Goal: Task Accomplishment & Management: Manage account settings

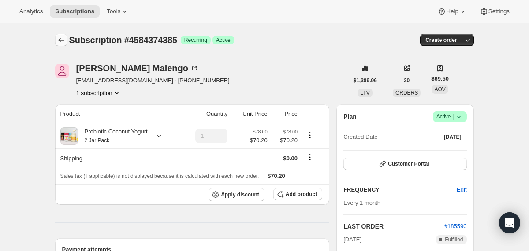
click at [60, 45] on button "Subscriptions" at bounding box center [61, 40] width 12 height 12
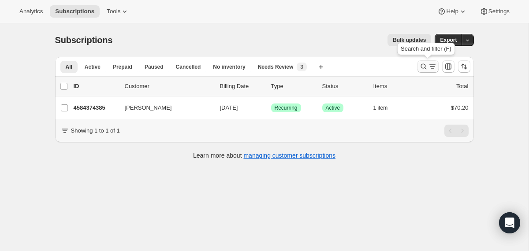
click at [420, 64] on icon "Search and filter results" at bounding box center [423, 66] width 9 height 9
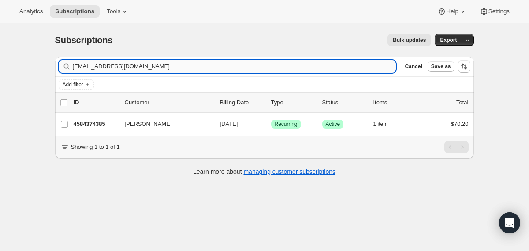
click at [278, 67] on input "[EMAIL_ADDRESS][DOMAIN_NAME]" at bounding box center [234, 66] width 323 height 12
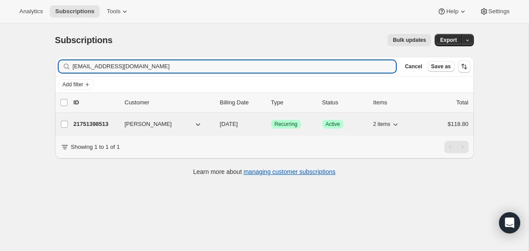
type input "[EMAIL_ADDRESS][DOMAIN_NAME]"
click at [216, 125] on div "21751398513 [PERSON_NAME] [DATE] Success Recurring Success Active 2 items $118.…" at bounding box center [271, 124] width 395 height 12
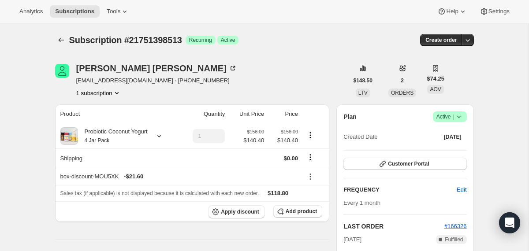
click at [460, 114] on icon at bounding box center [458, 116] width 9 height 9
click at [445, 152] on span "Cancel subscription" at bounding box center [446, 149] width 50 height 7
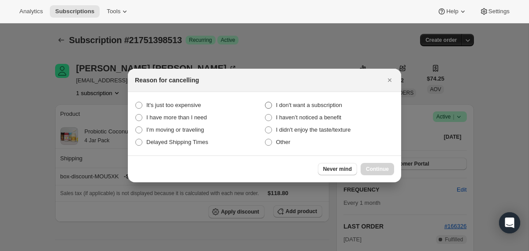
click at [330, 104] on span "I don't want a subscription" at bounding box center [309, 105] width 66 height 7
click at [265, 102] on subscription "I don't want a subscription" at bounding box center [265, 102] width 0 height 0
radio subscription "true"
click at [375, 171] on span "Continue" at bounding box center [377, 169] width 23 height 7
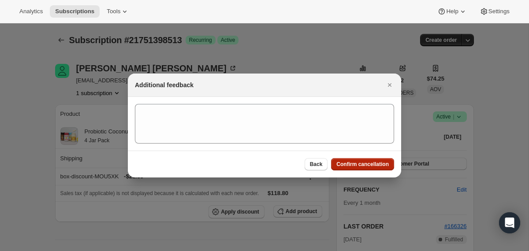
click at [367, 165] on span "Confirm cancellation" at bounding box center [362, 164] width 52 height 7
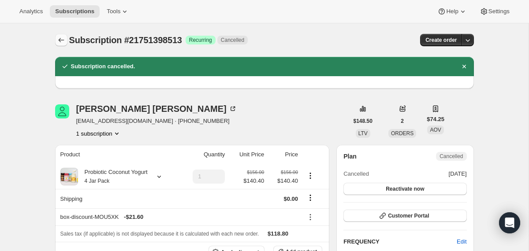
click at [60, 41] on icon "Subscriptions" at bounding box center [61, 40] width 9 height 9
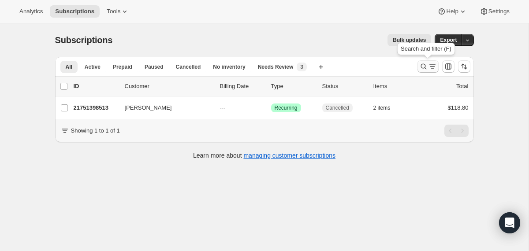
click at [425, 63] on icon "Search and filter results" at bounding box center [423, 66] width 9 height 9
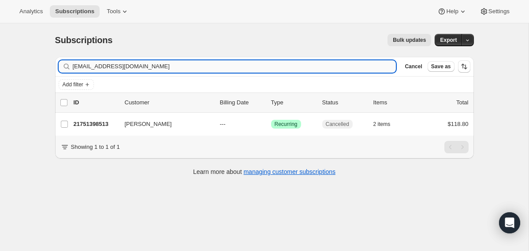
click at [287, 65] on input "[EMAIL_ADDRESS][DOMAIN_NAME]" at bounding box center [234, 66] width 323 height 12
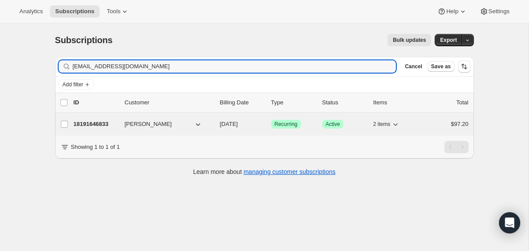
type input "[EMAIL_ADDRESS][DOMAIN_NAME]"
click at [219, 119] on div "18191646833 [PERSON_NAME] [DATE] Success Recurring Success Active 2 items $97.20" at bounding box center [271, 124] width 395 height 12
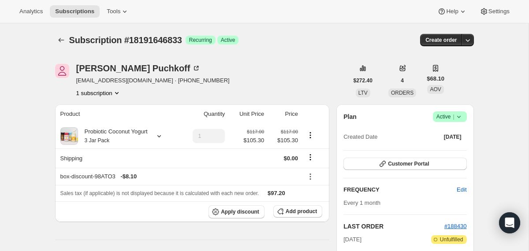
click at [458, 119] on icon at bounding box center [458, 116] width 9 height 9
click at [453, 149] on span "Cancel subscription" at bounding box center [446, 149] width 50 height 7
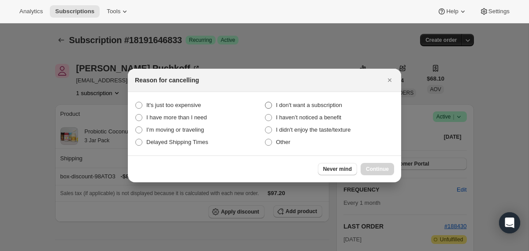
click at [342, 109] on span "I don't want a subscription" at bounding box center [309, 105] width 66 height 9
click at [265, 102] on subscription "I don't want a subscription" at bounding box center [265, 102] width 0 height 0
radio subscription "true"
click at [385, 167] on span "Continue" at bounding box center [377, 169] width 23 height 7
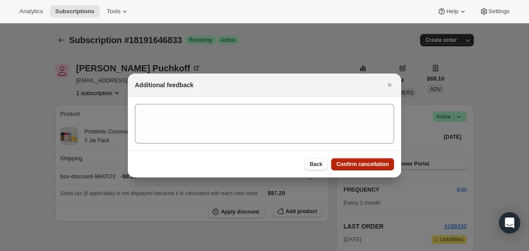
click at [385, 167] on span "Confirm cancellation" at bounding box center [362, 164] width 52 height 7
